Goal: Navigation & Orientation: Find specific page/section

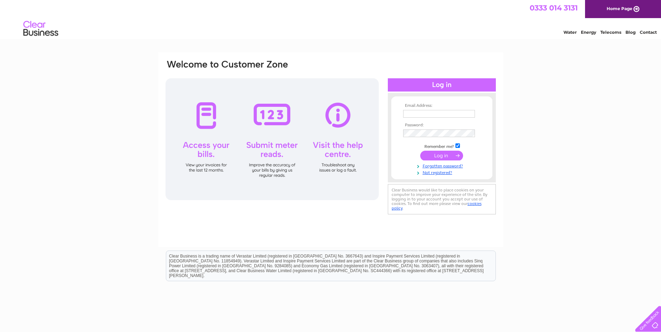
type input "[EMAIL_ADDRESS][DOMAIN_NAME]"
click at [442, 157] on input "submit" at bounding box center [441, 156] width 43 height 10
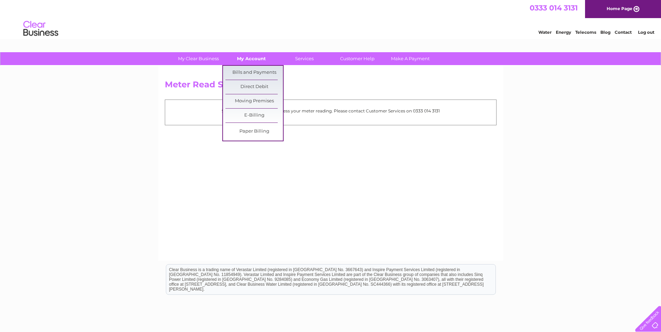
click at [254, 56] on link "My Account" at bounding box center [252, 58] width 58 height 13
